Goal: Information Seeking & Learning: Learn about a topic

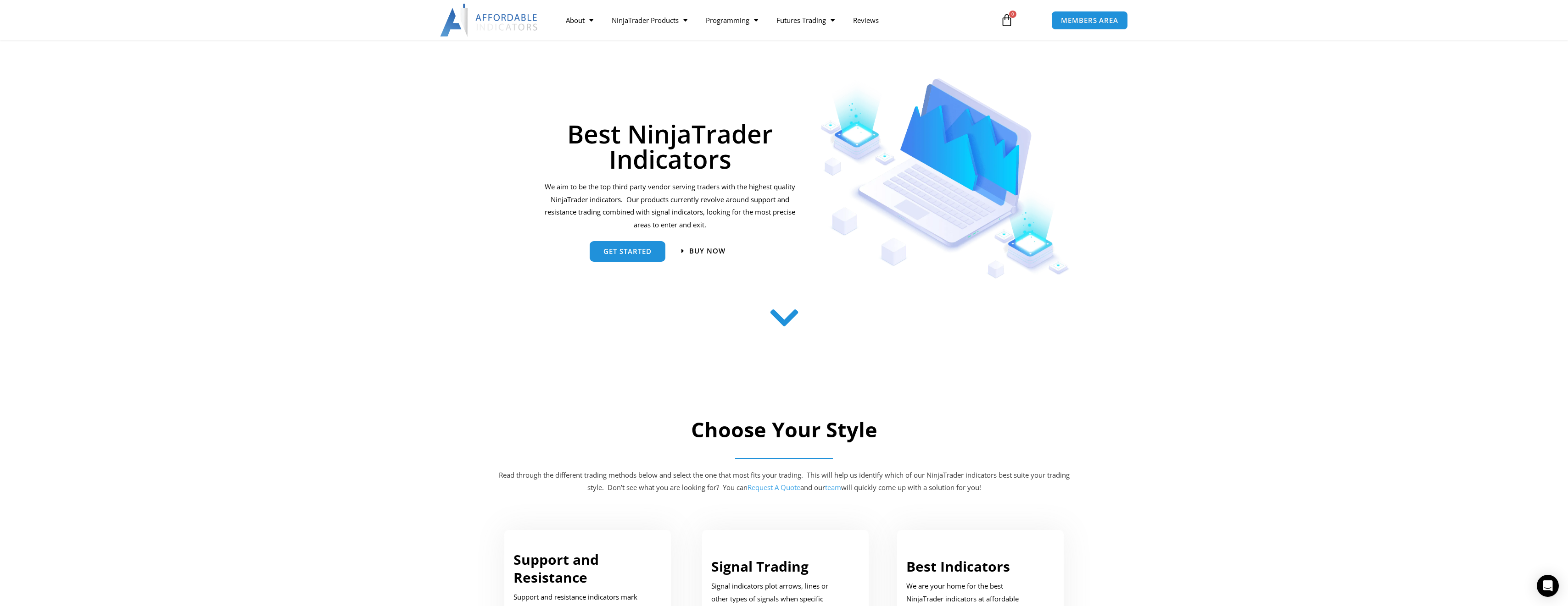
scroll to position [92, 0]
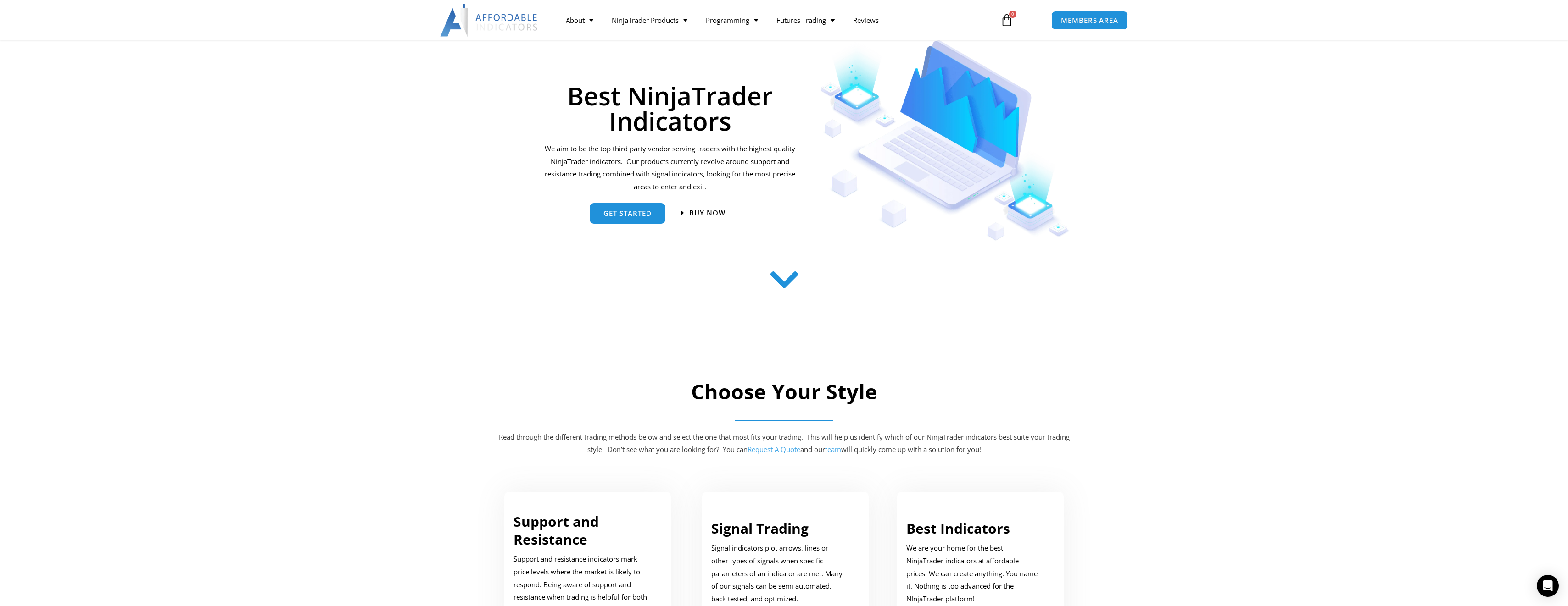
click at [787, 283] on icon at bounding box center [784, 287] width 33 height 33
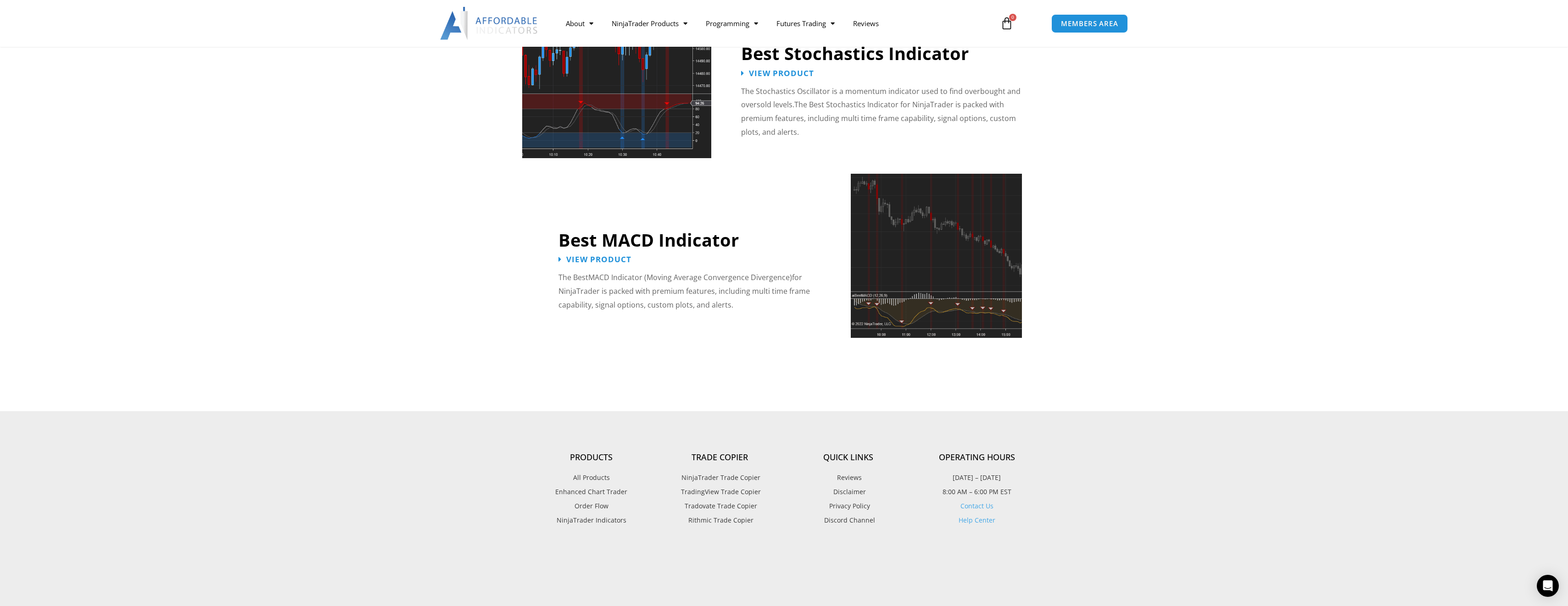
scroll to position [2114, 0]
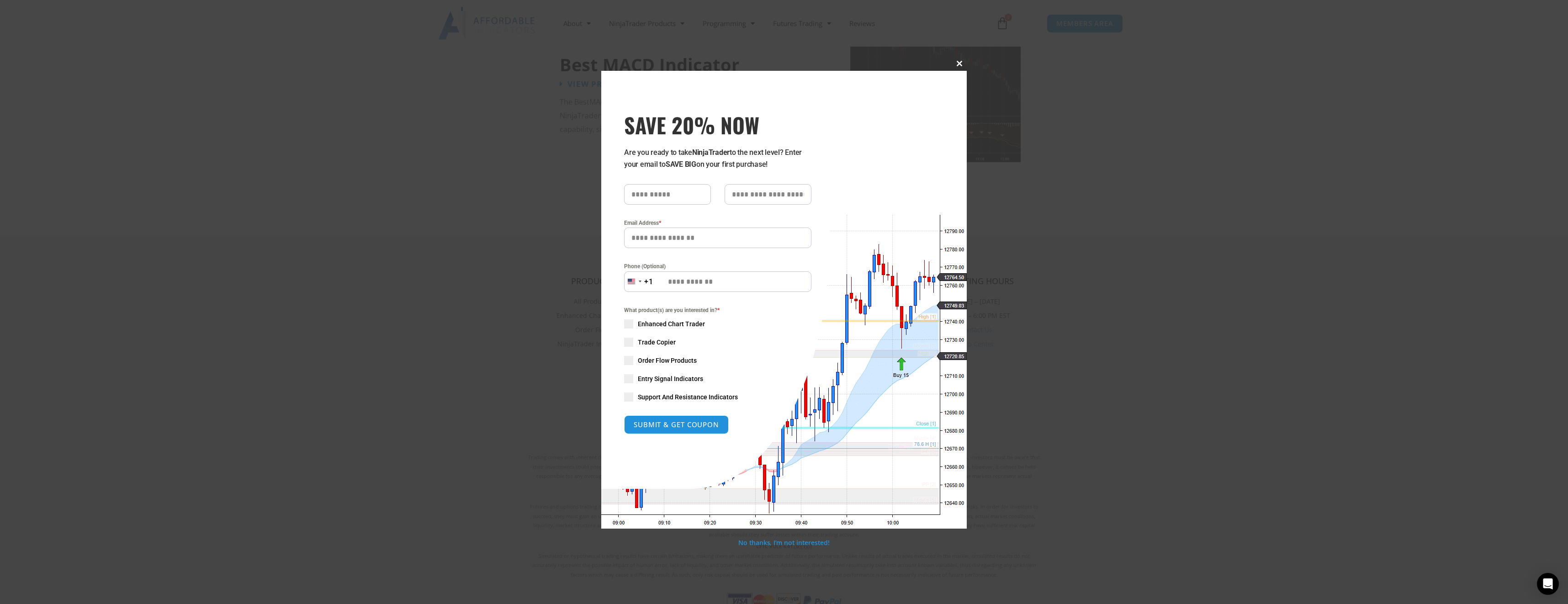
click at [958, 65] on span "SAVE 20% NOW popup" at bounding box center [959, 63] width 14 height 5
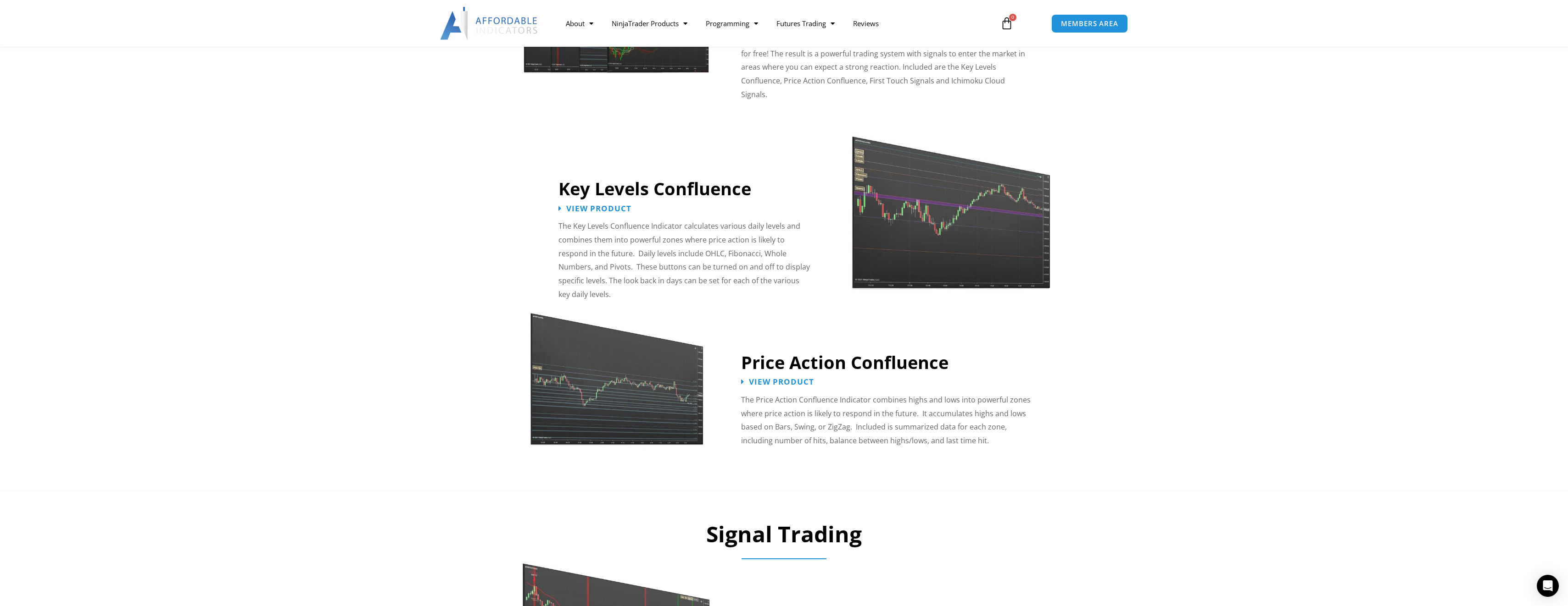
scroll to position [847, 0]
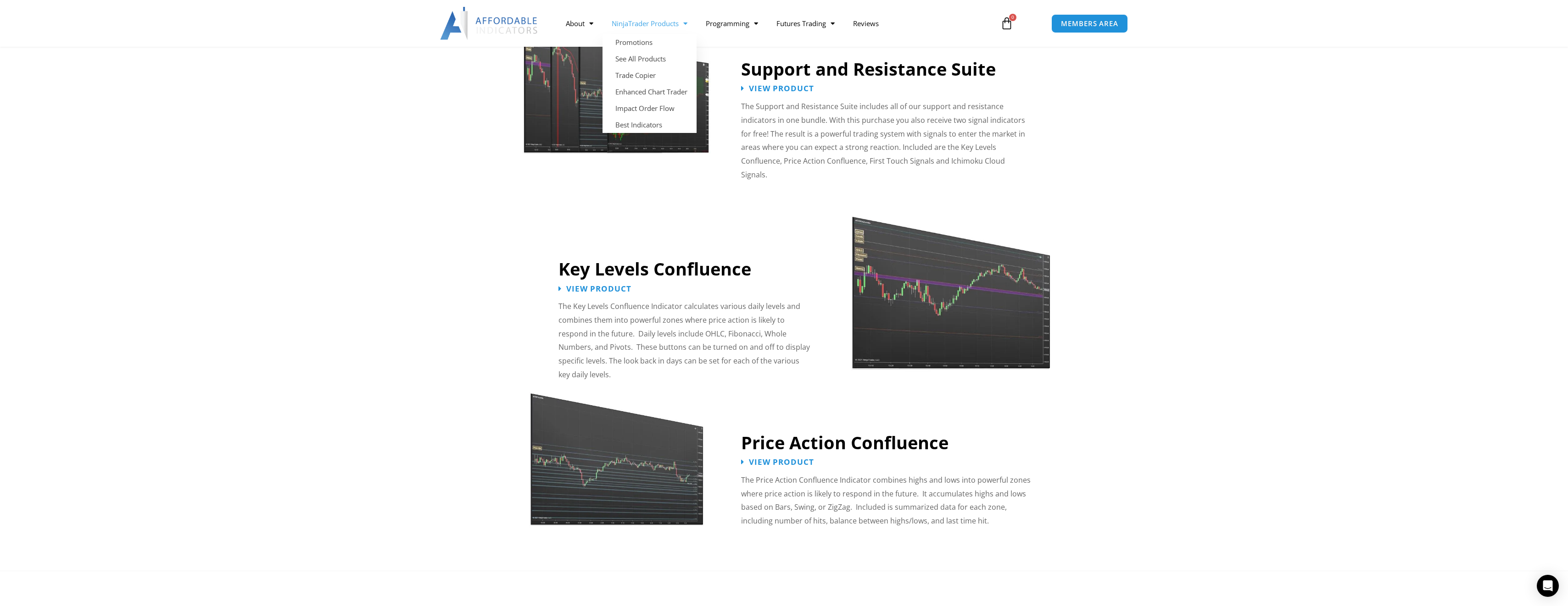
click at [679, 23] on link "NinjaTrader Products" at bounding box center [649, 23] width 94 height 21
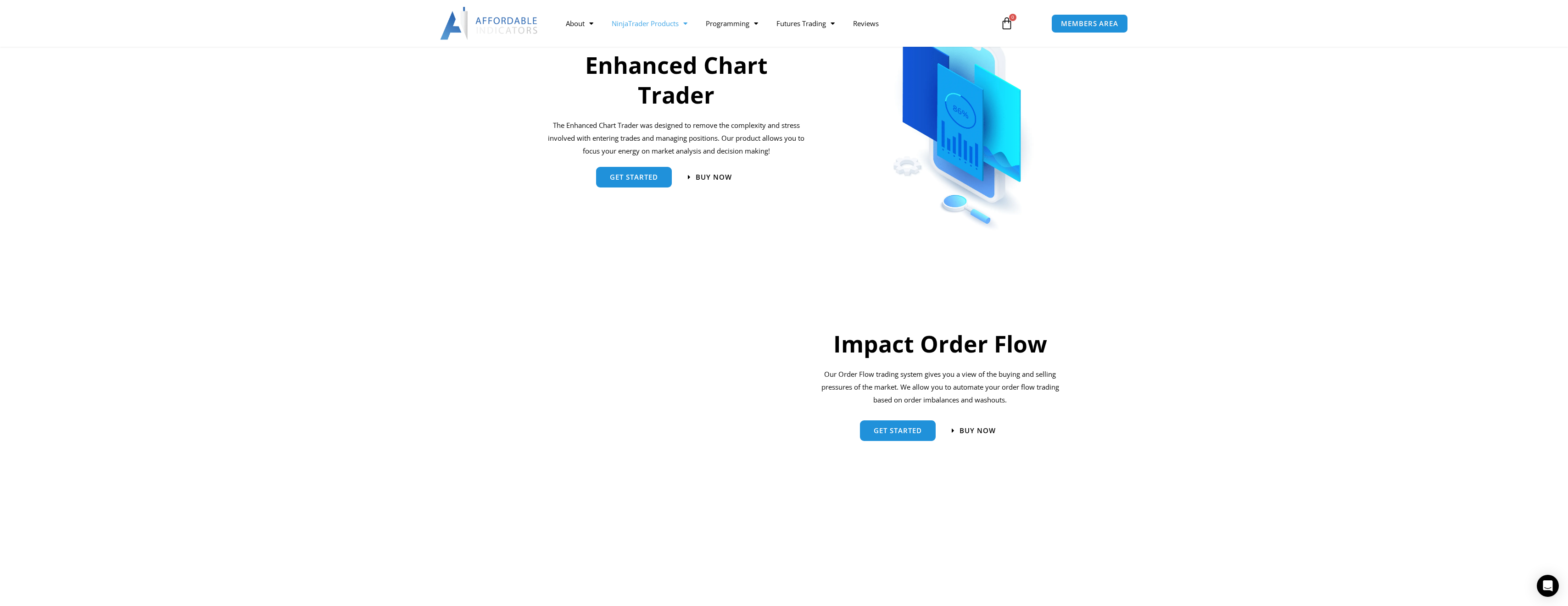
scroll to position [505, 0]
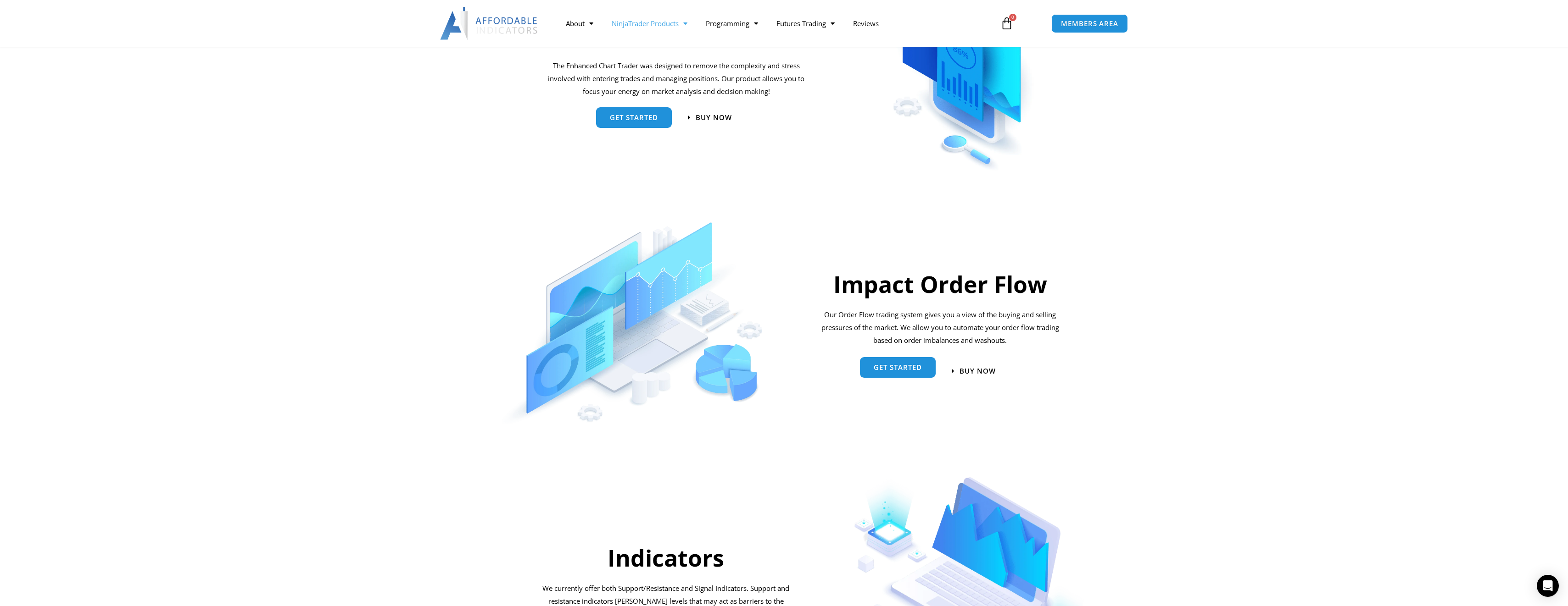
click at [901, 371] on span "Get started" at bounding box center [898, 367] width 48 height 7
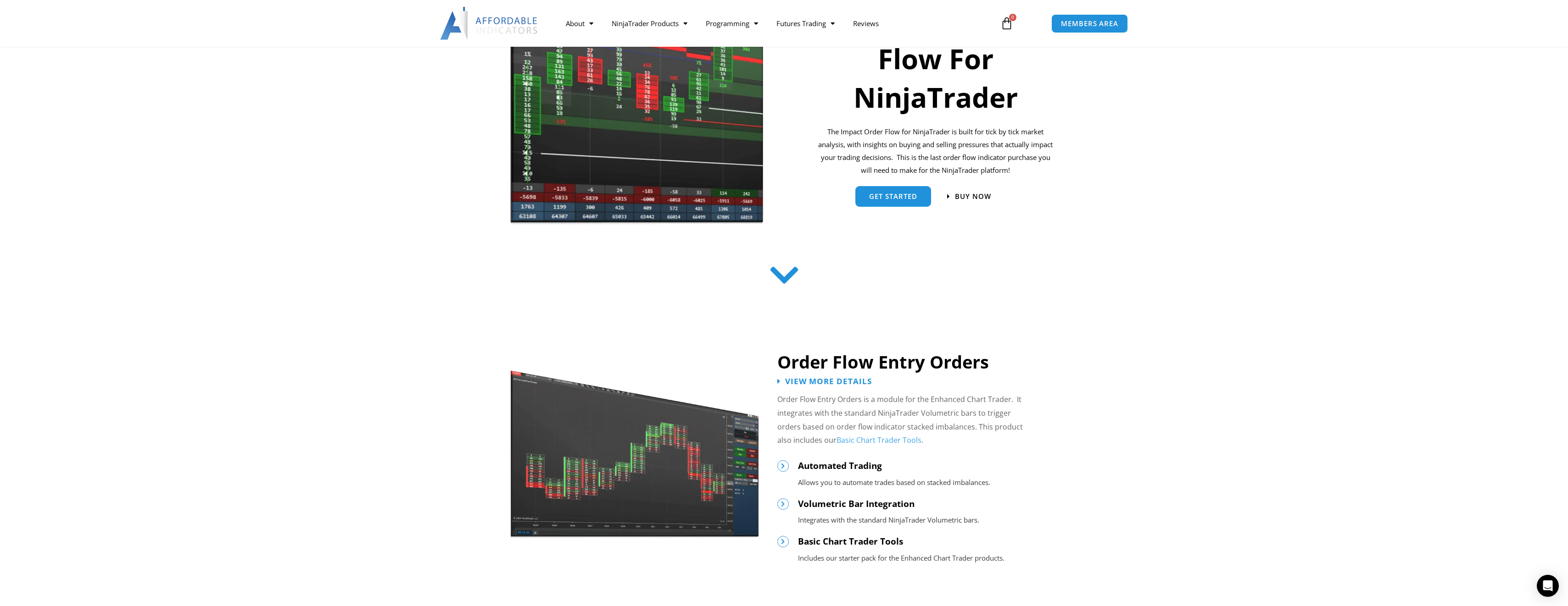
scroll to position [229, 0]
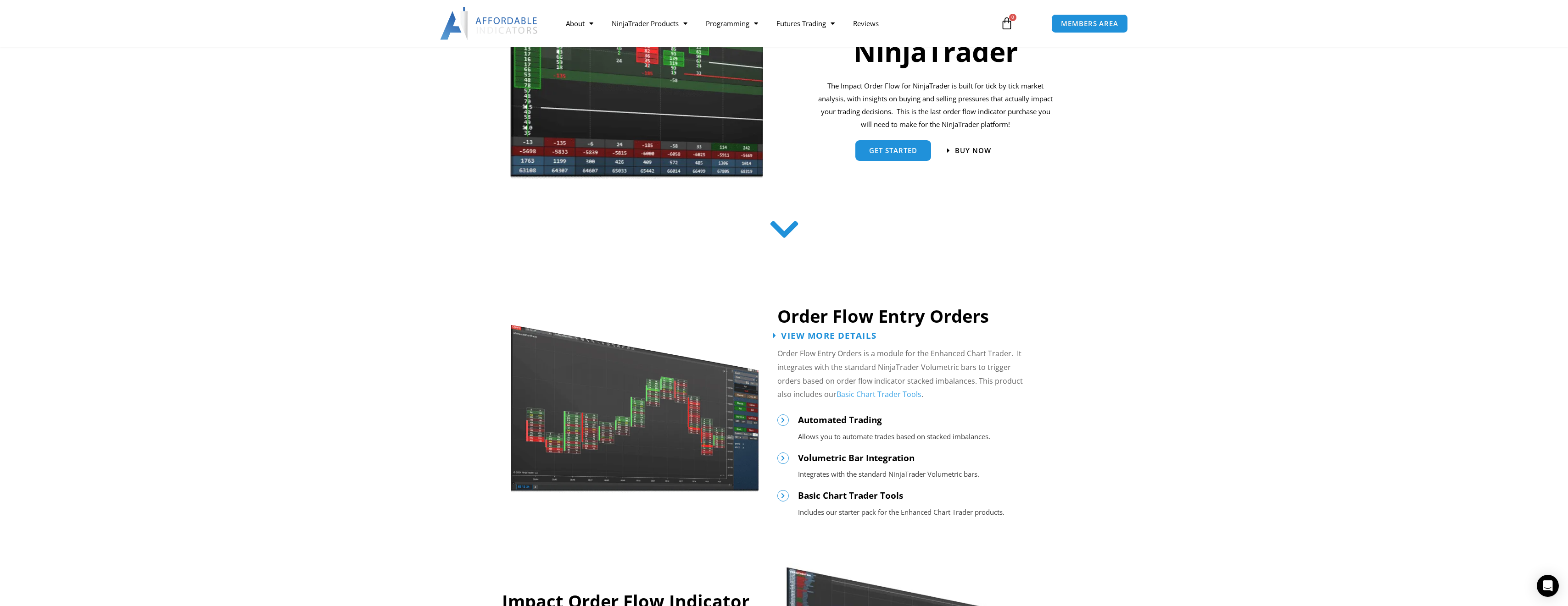
click at [819, 339] on span "View More Details" at bounding box center [828, 335] width 95 height 9
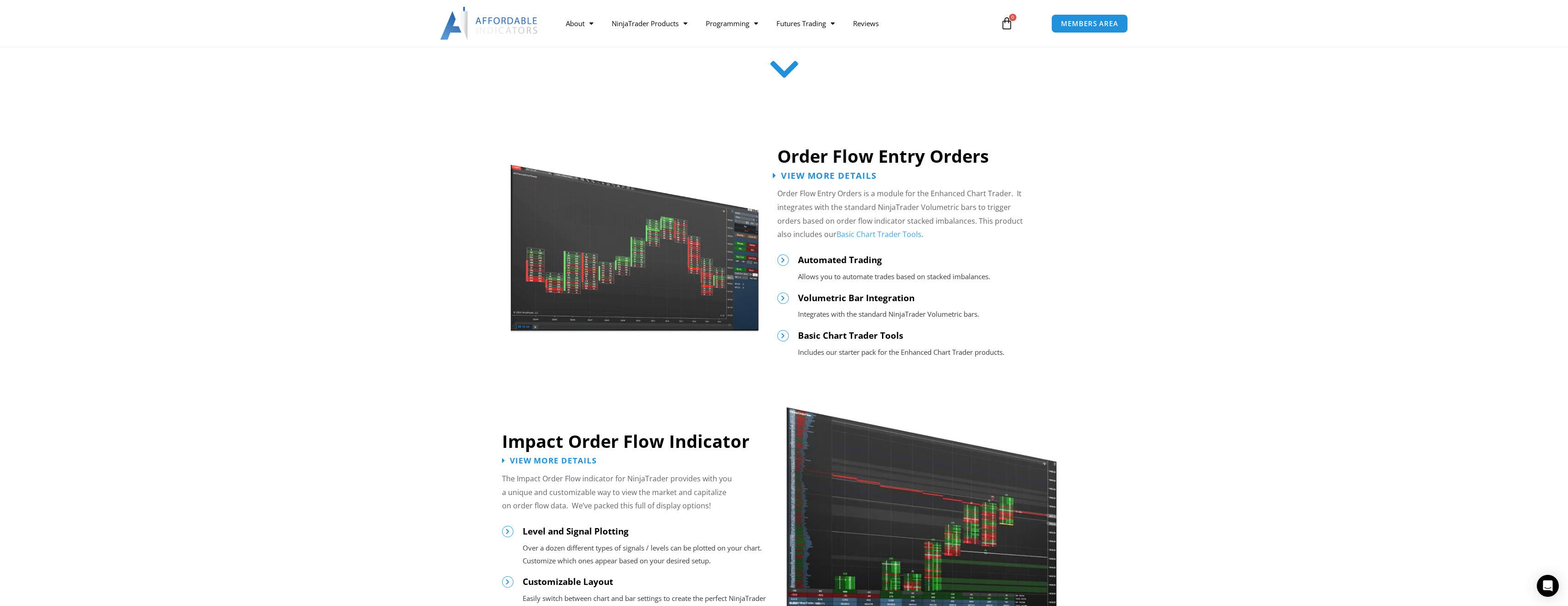
scroll to position [367, 0]
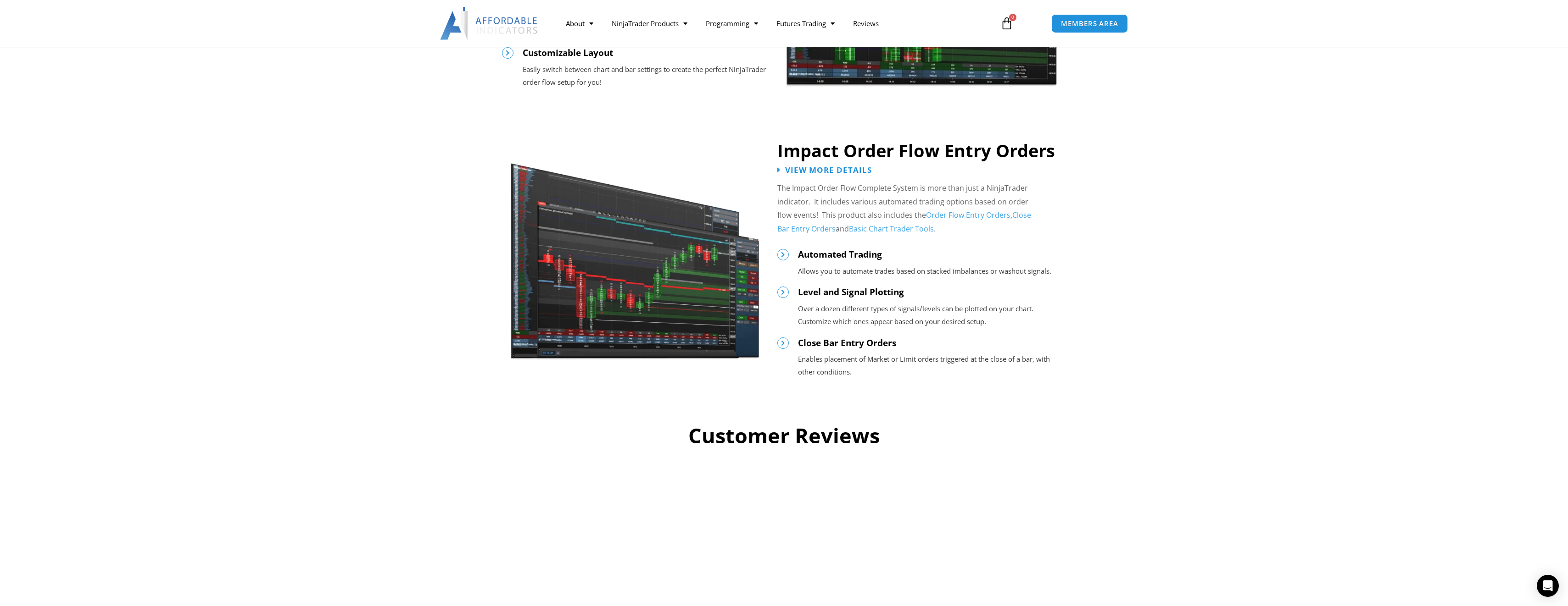
scroll to position [963, 0]
